Goal: Information Seeking & Learning: Learn about a topic

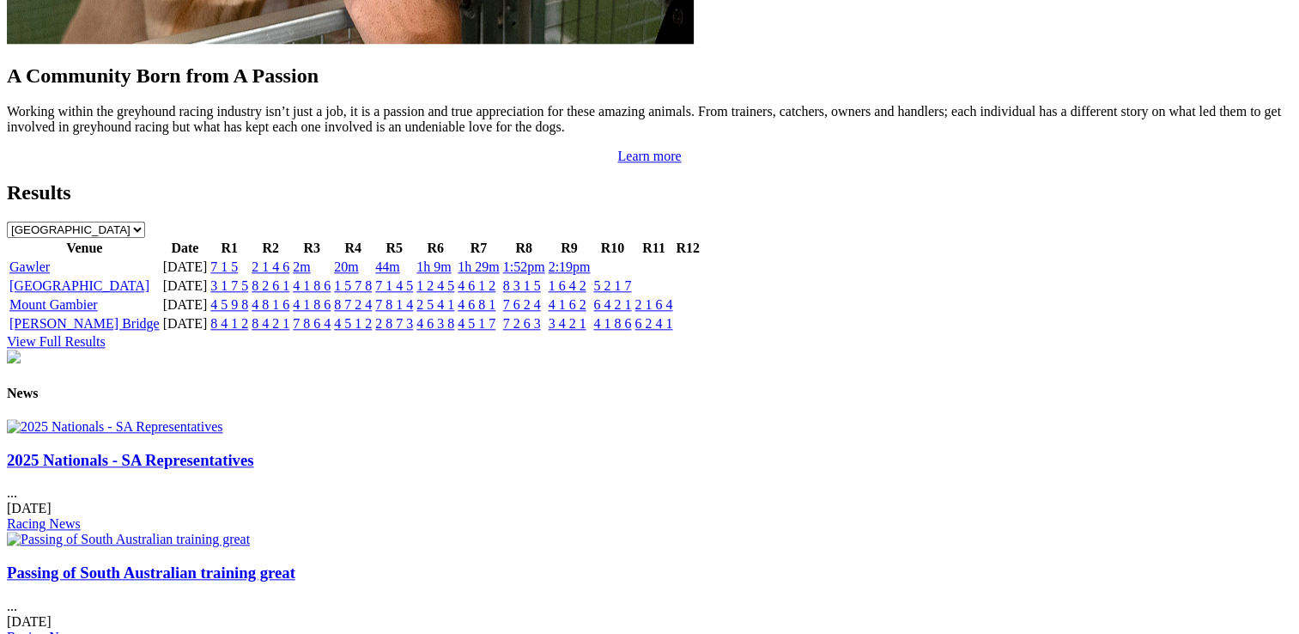
scroll to position [1803, 0]
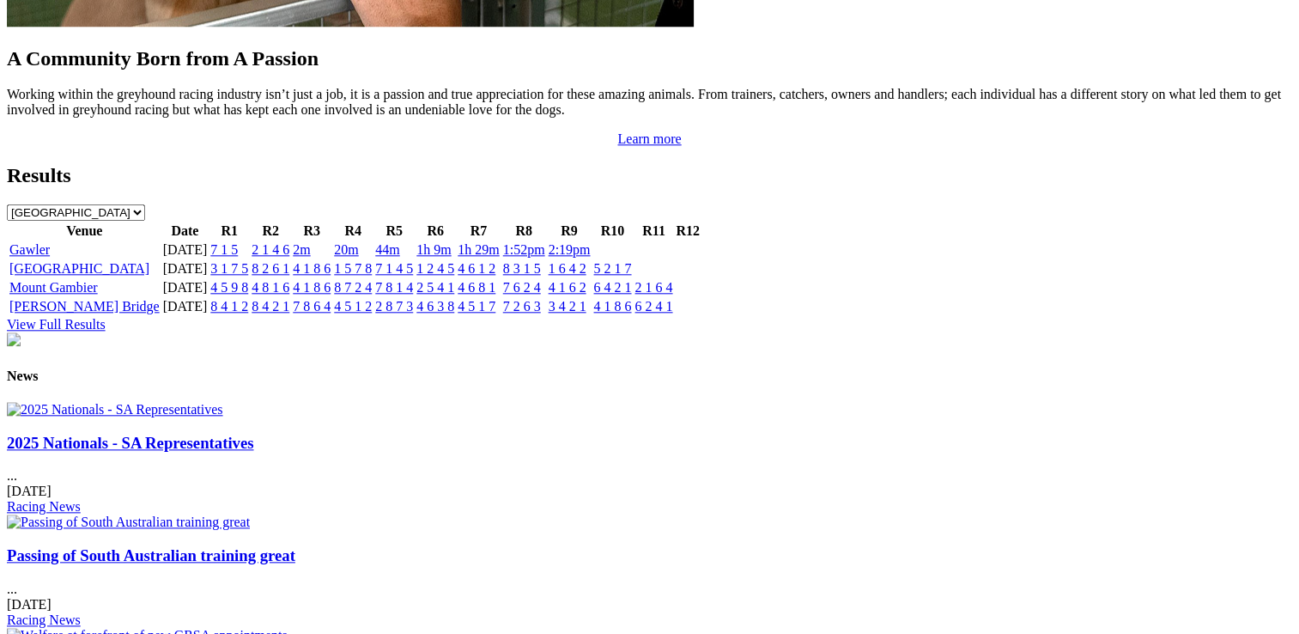
click at [223, 402] on img at bounding box center [115, 409] width 216 height 15
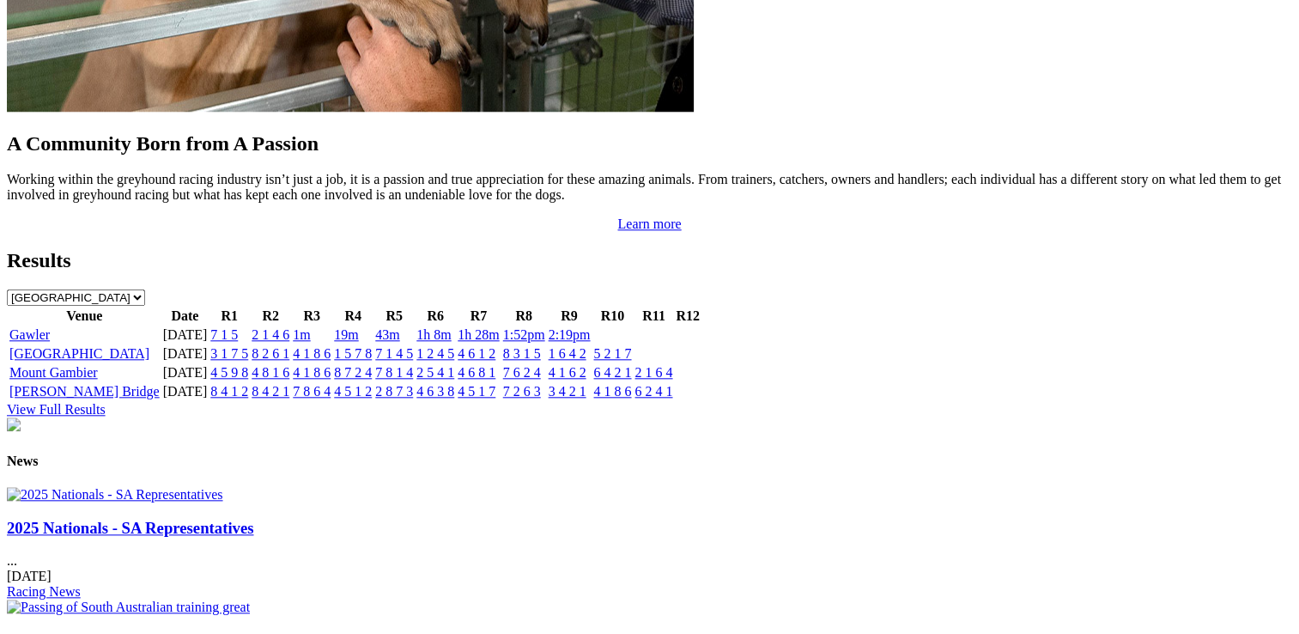
scroll to position [1803, 0]
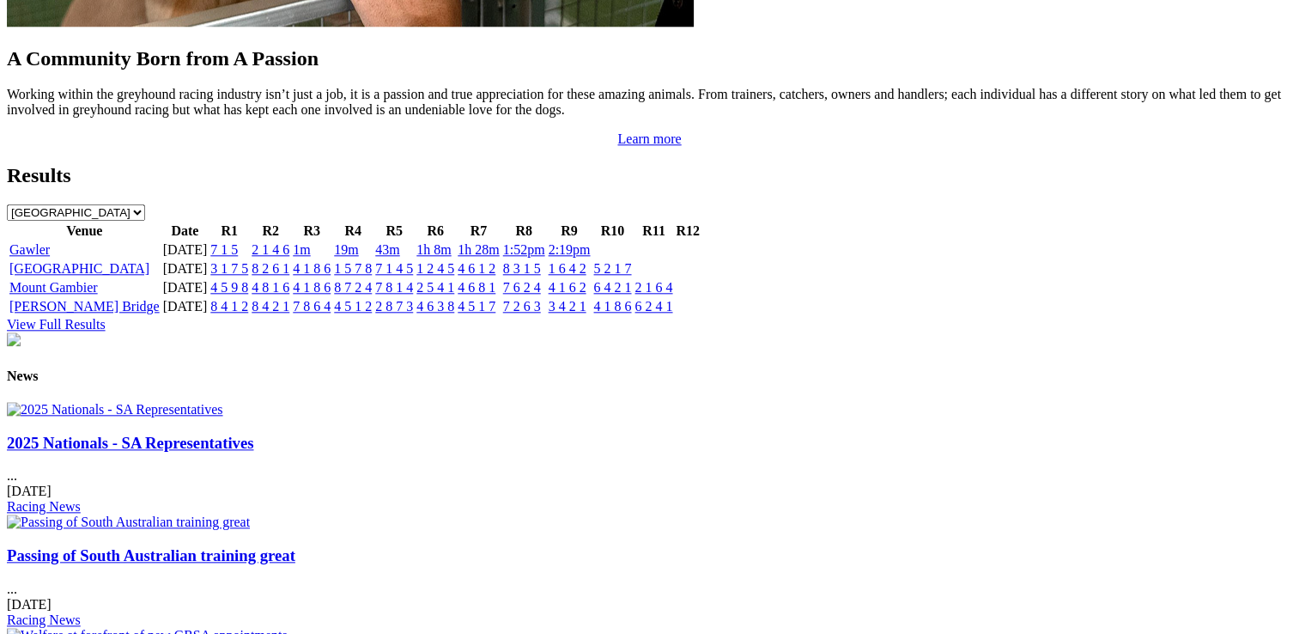
click at [106, 317] on link "View Full Results" at bounding box center [56, 324] width 99 height 15
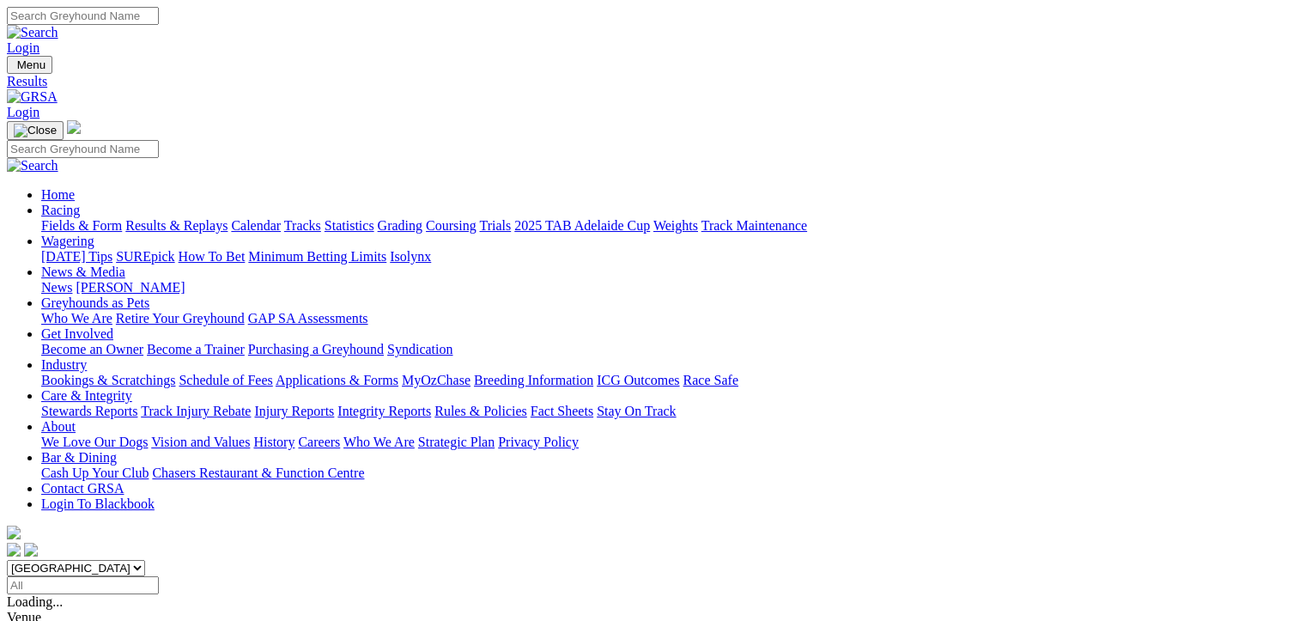
scroll to position [172, 0]
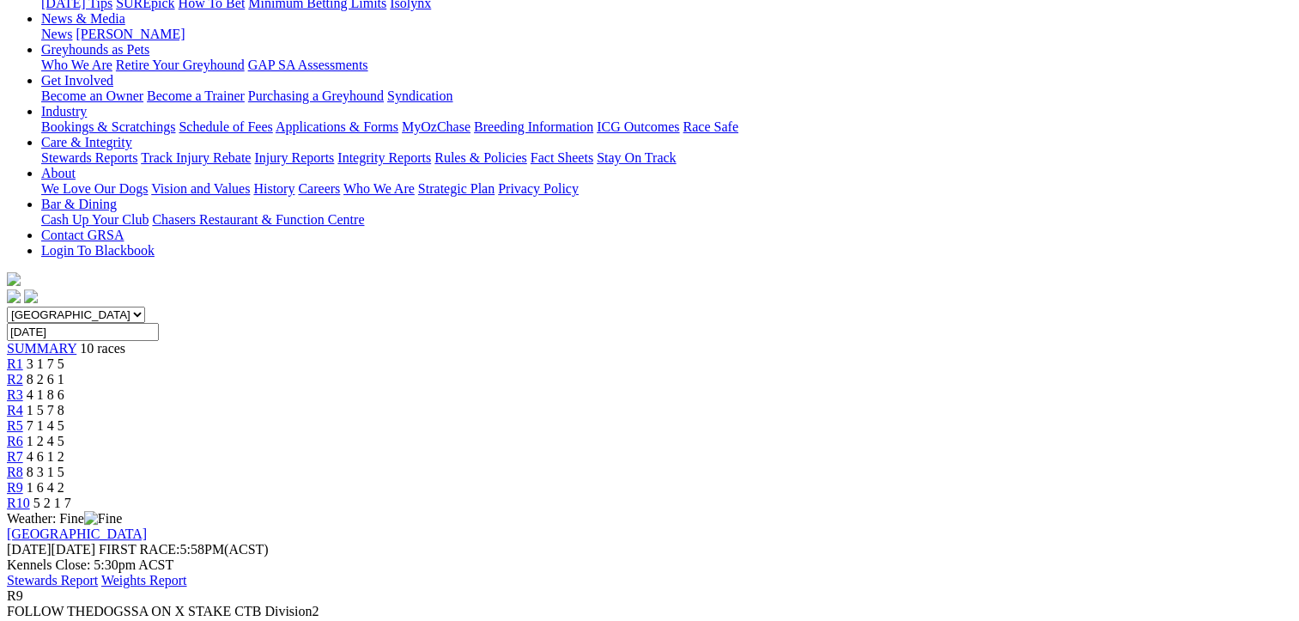
scroll to position [258, 0]
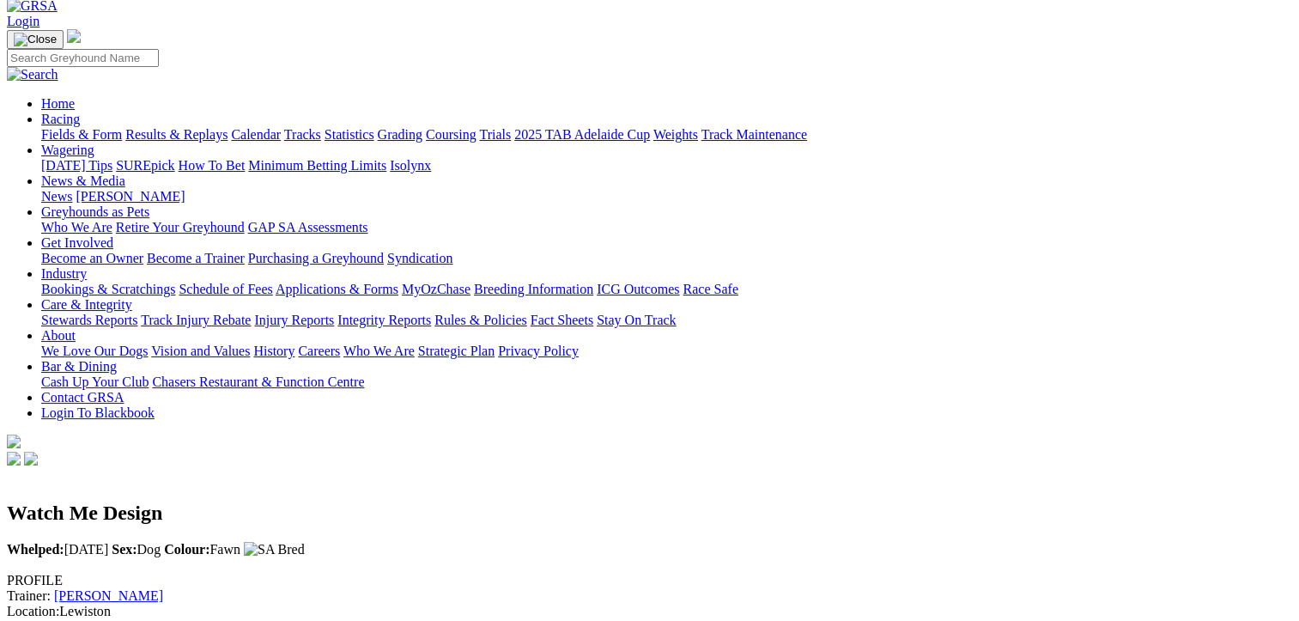
scroll to position [86, 0]
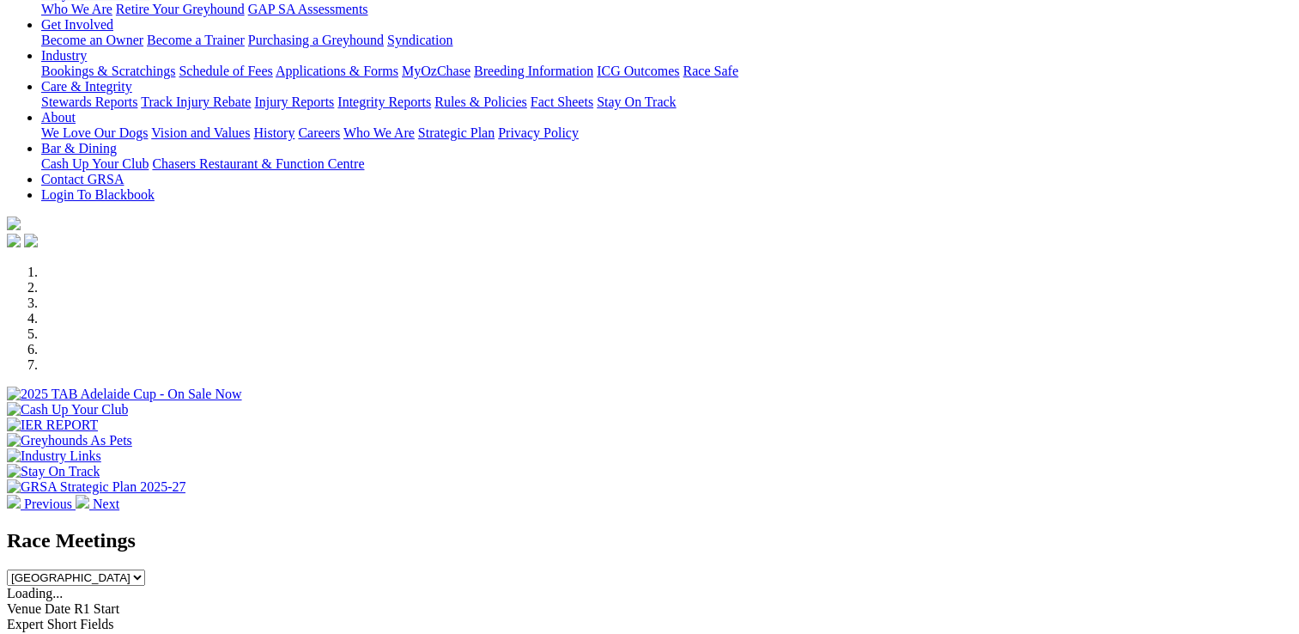
scroll to position [343, 0]
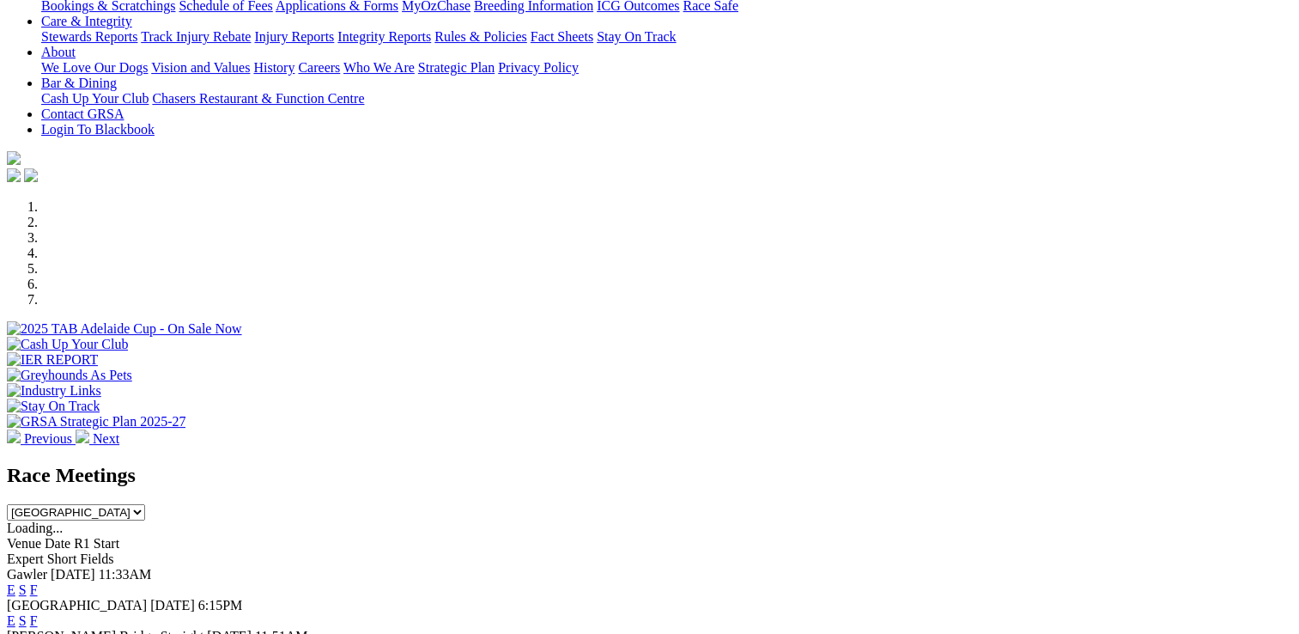
click at [38, 613] on link "F" at bounding box center [34, 620] width 8 height 15
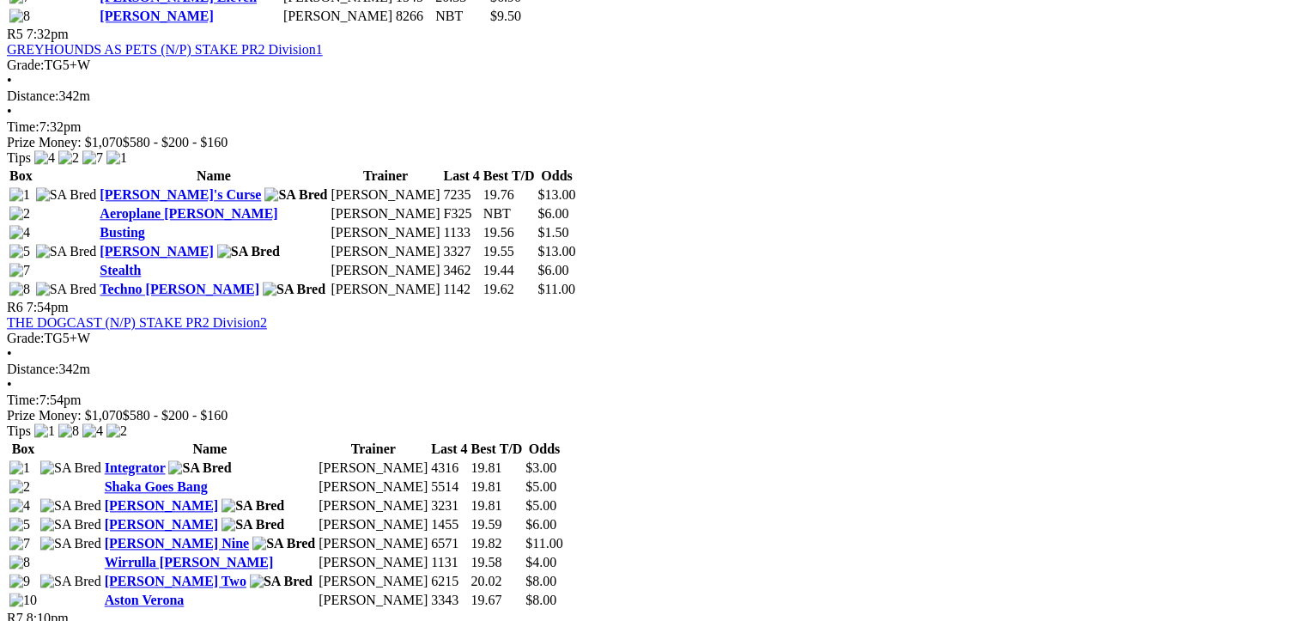
scroll to position [1889, 0]
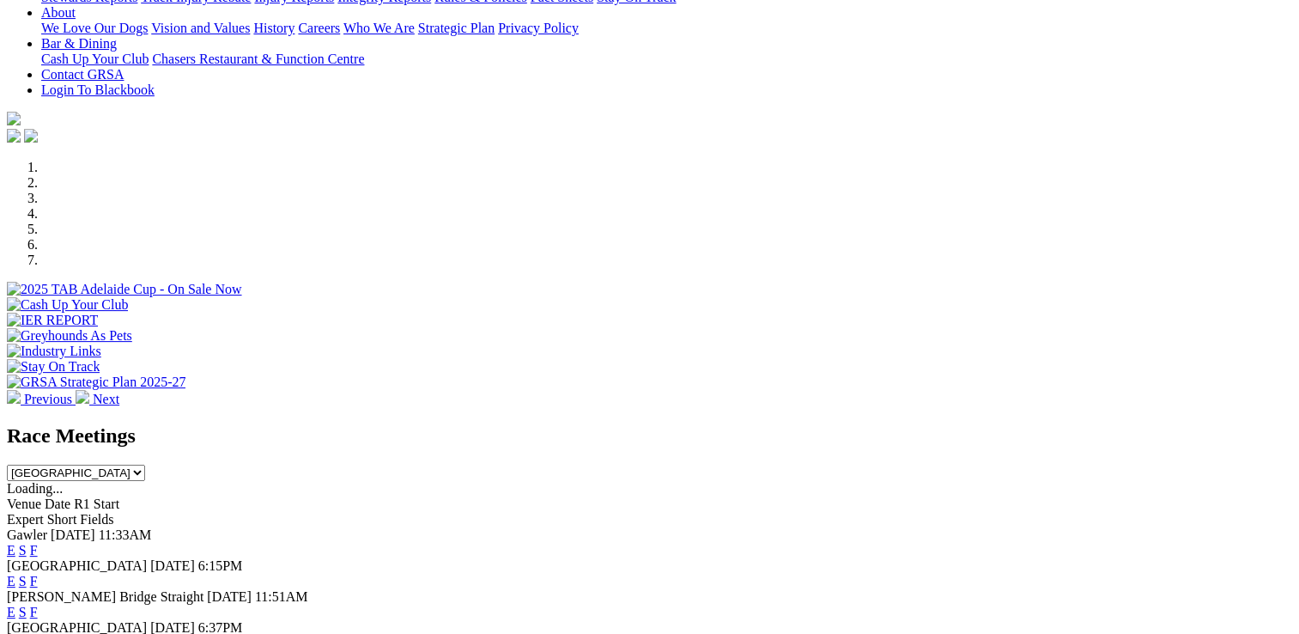
scroll to position [515, 0]
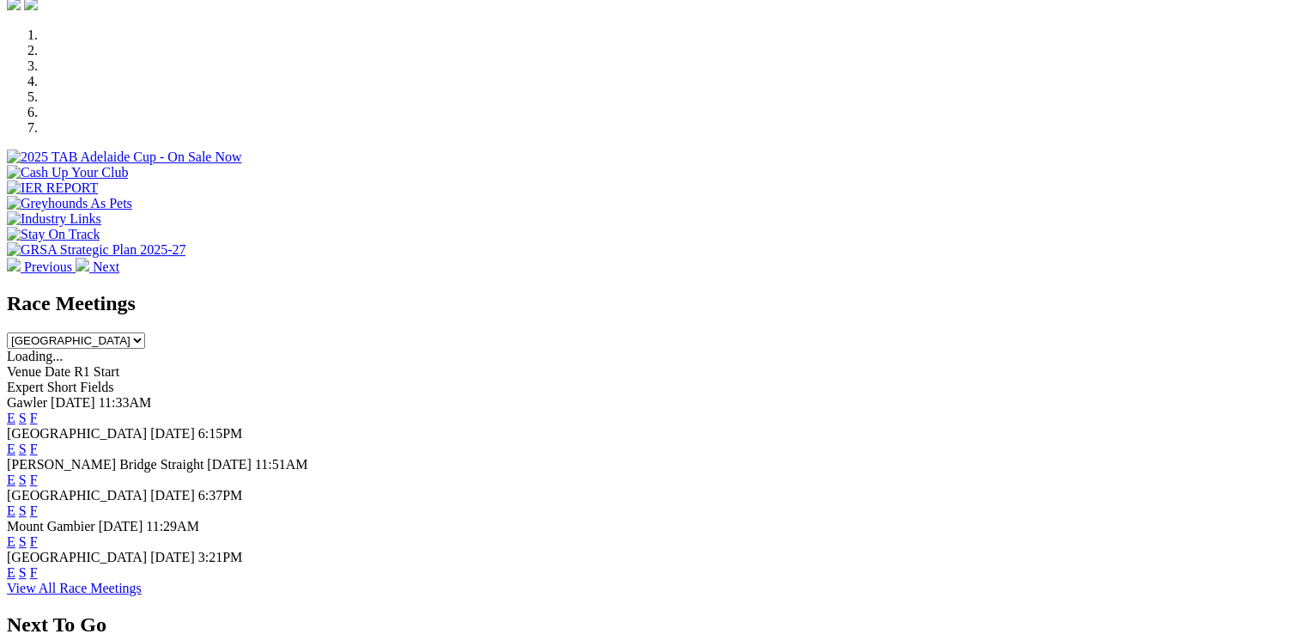
click at [38, 410] on link "F" at bounding box center [34, 417] width 8 height 15
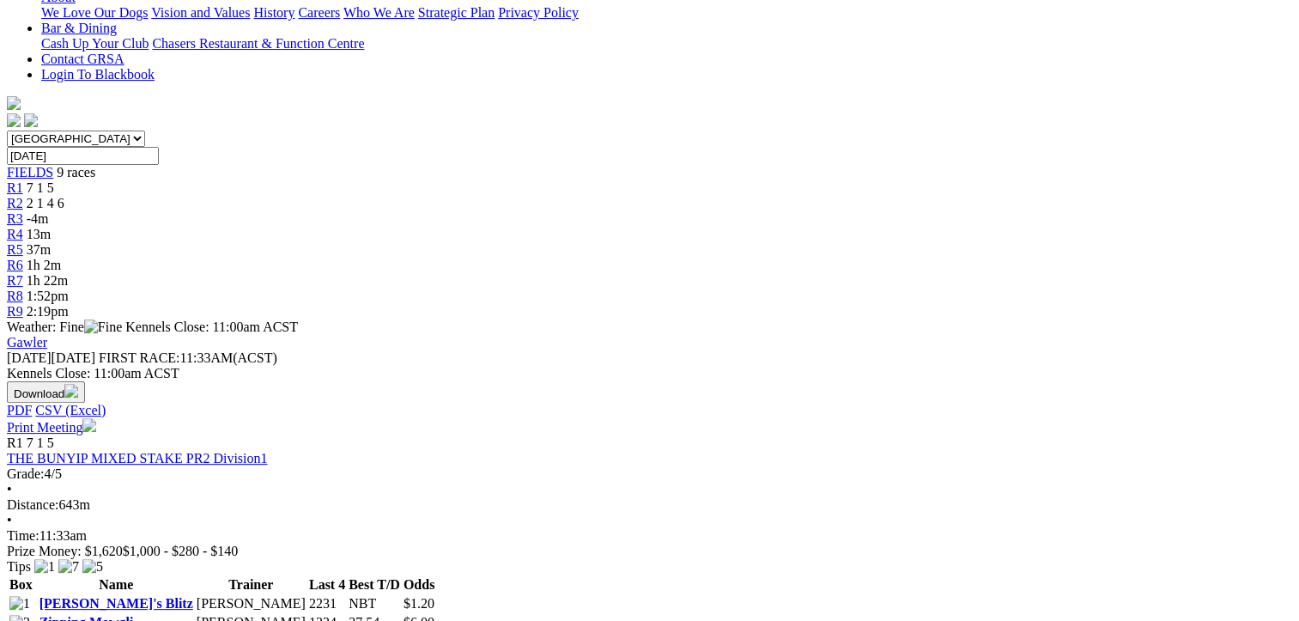
scroll to position [601, 0]
